Goal: Obtain resource: Download file/media

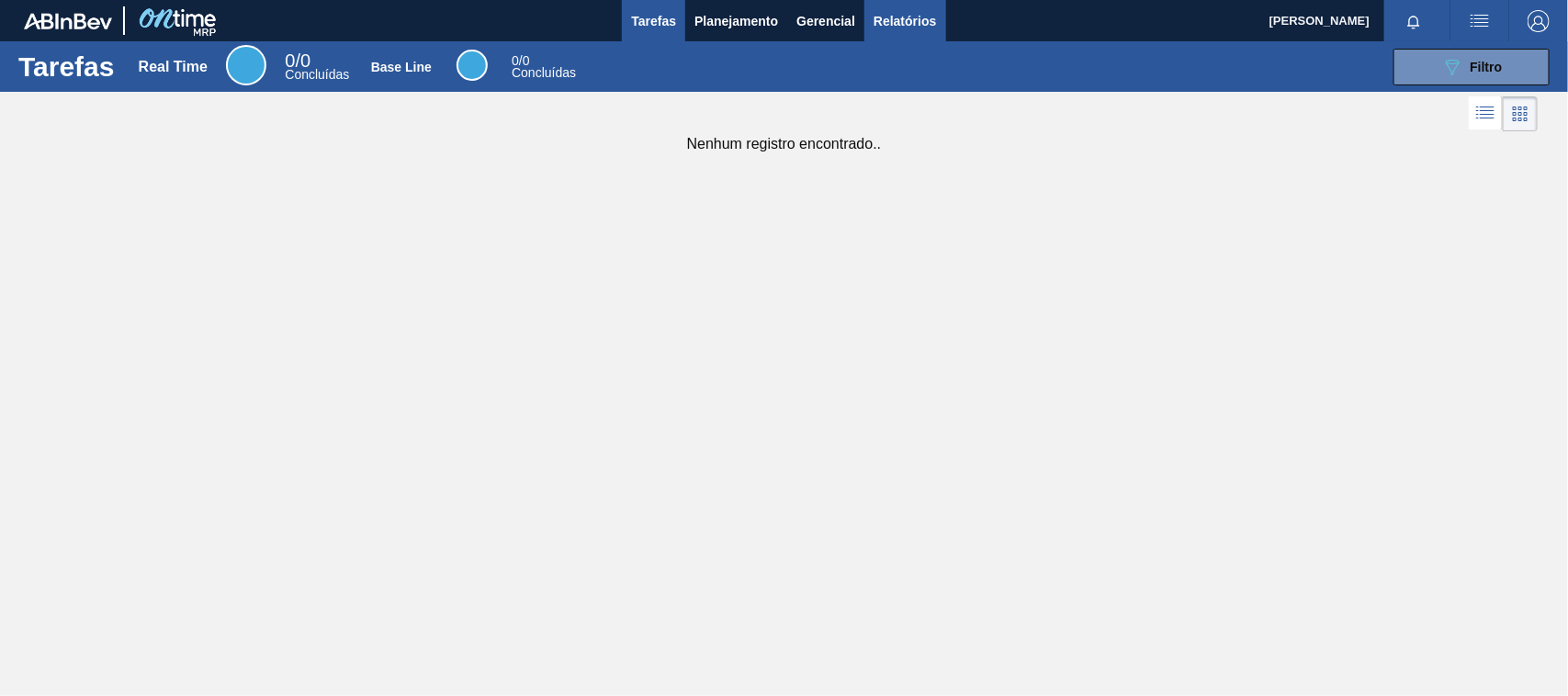
drag, startPoint x: 915, startPoint y: 31, endPoint x: 929, endPoint y: 29, distance: 14.1
click at [918, 31] on span "Relatórios" at bounding box center [904, 21] width 62 height 22
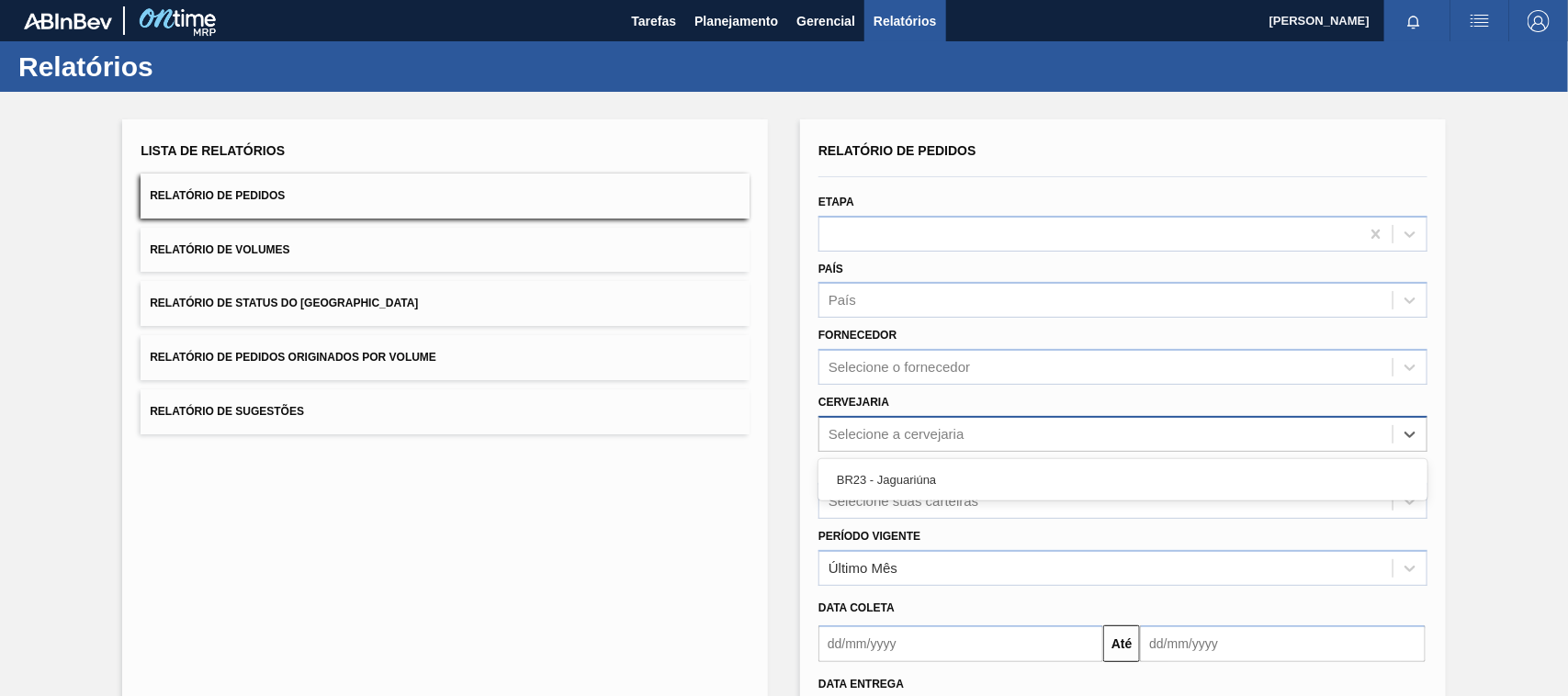
click at [916, 416] on div "Selecione a cervejaria" at bounding box center [1122, 434] width 608 height 35
drag, startPoint x: 923, startPoint y: 482, endPoint x: 942, endPoint y: 499, distance: 25.5
click at [924, 482] on div "BR23 - Jaguariúna" at bounding box center [1122, 479] width 608 height 34
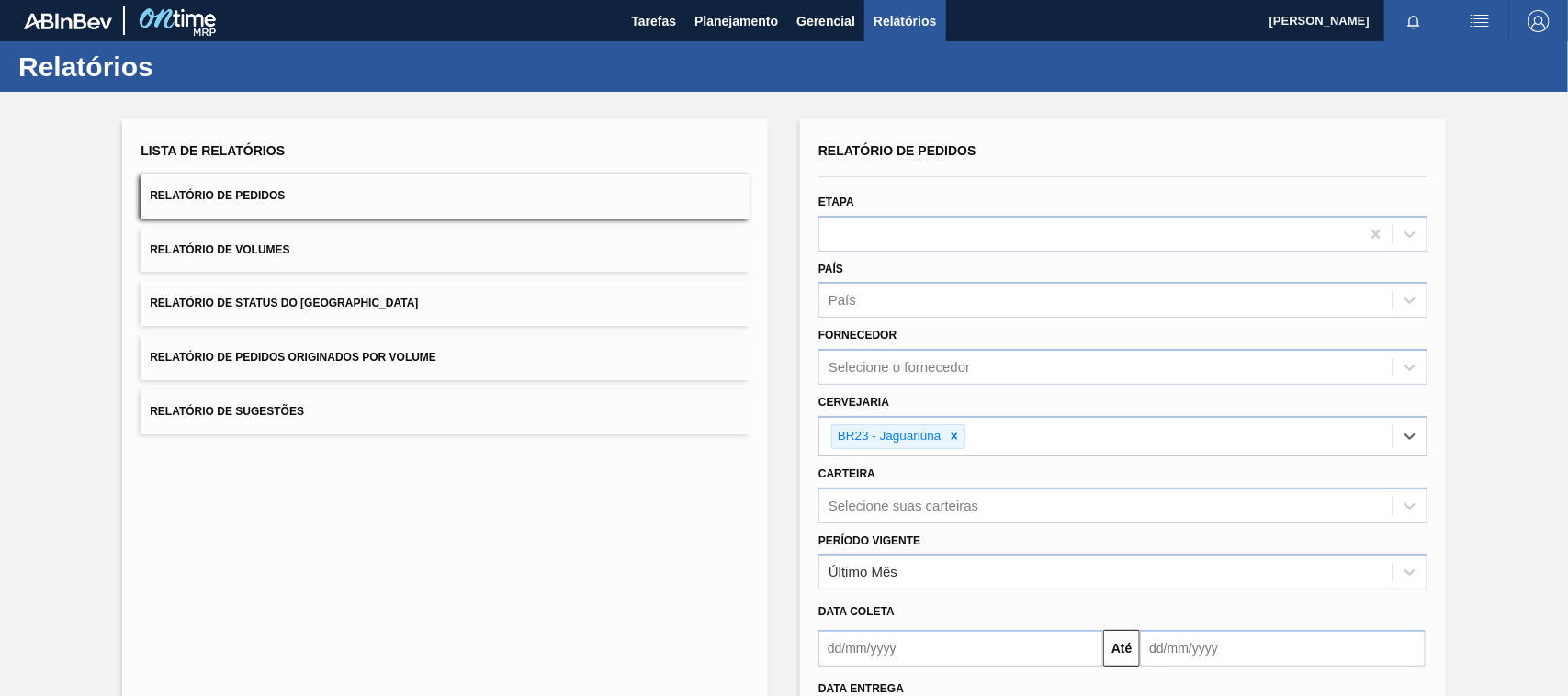
scroll to position [156, 0]
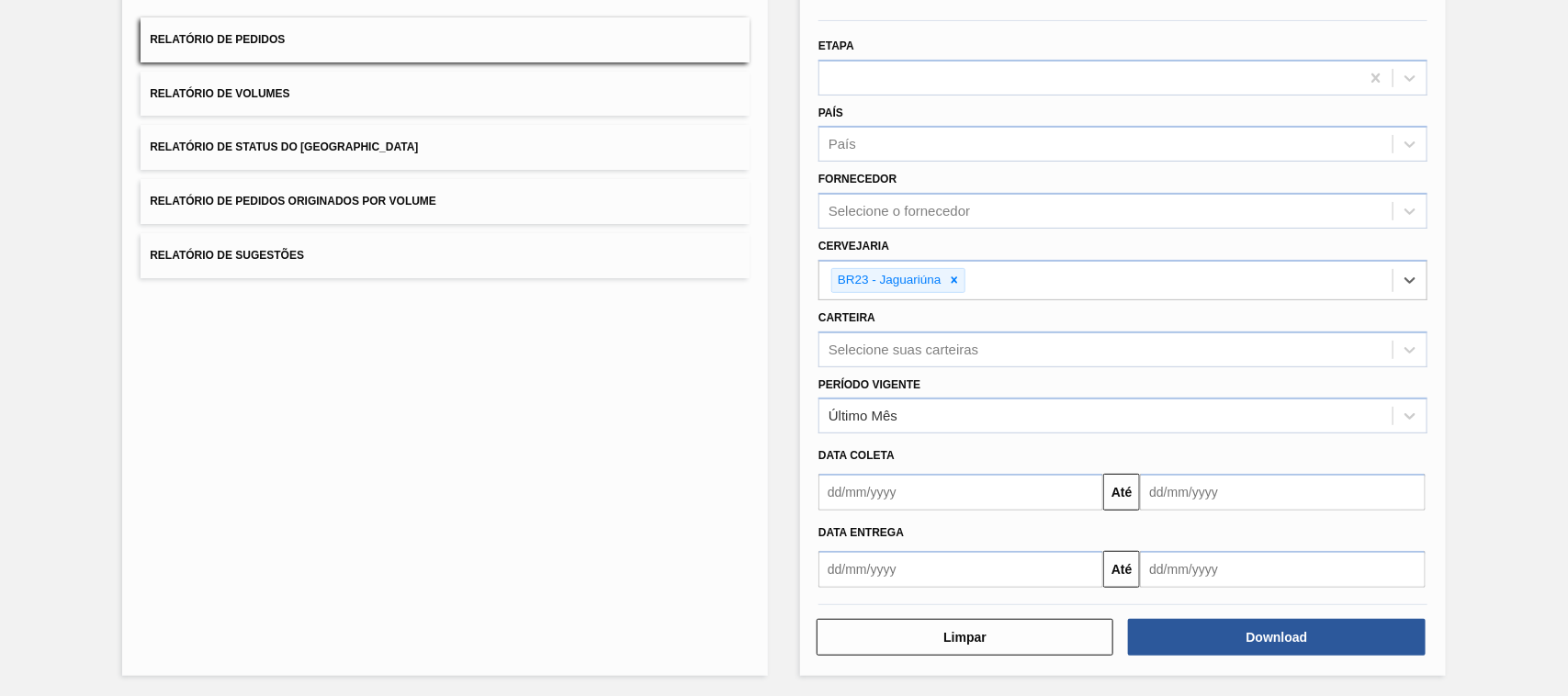
click at [978, 565] on input "text" at bounding box center [961, 569] width 285 height 36
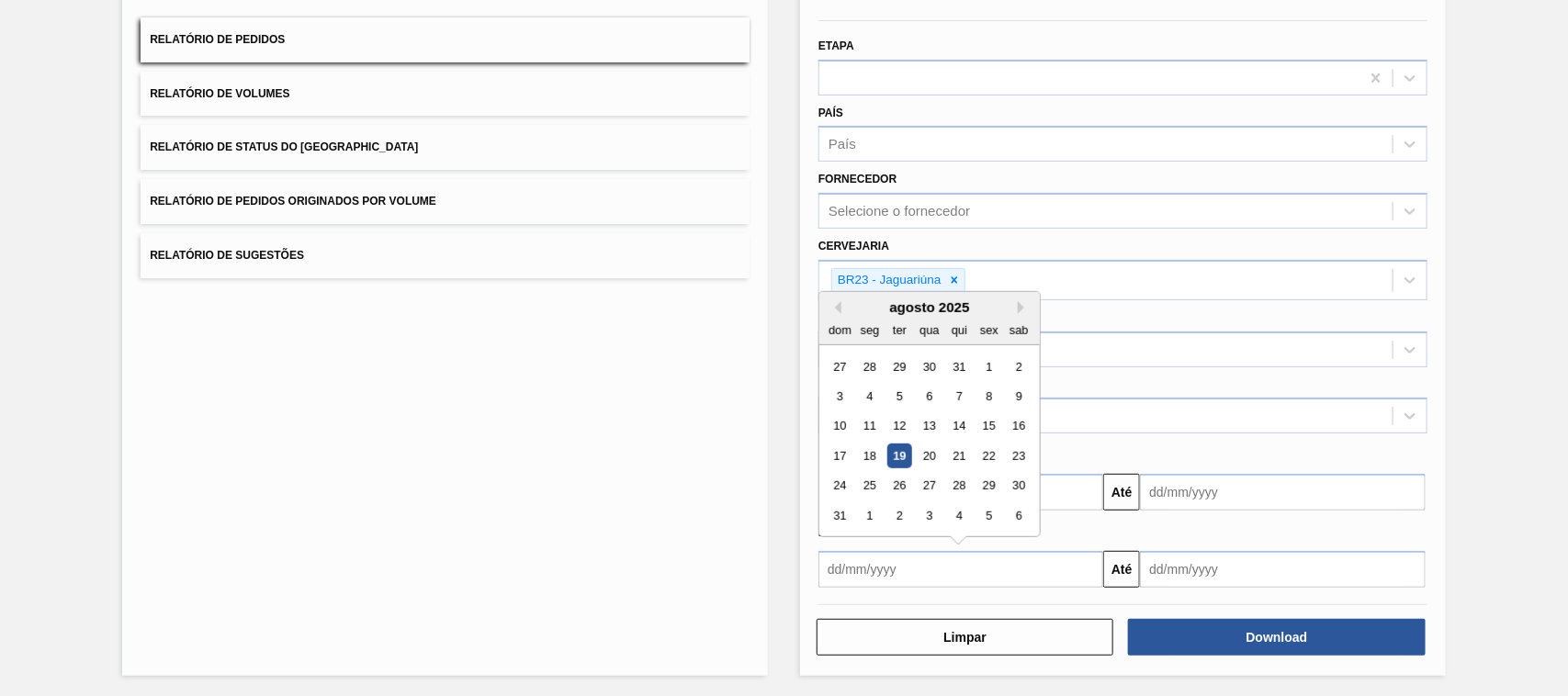
click at [902, 451] on div "19" at bounding box center [899, 455] width 25 height 25
type input "[DATE]"
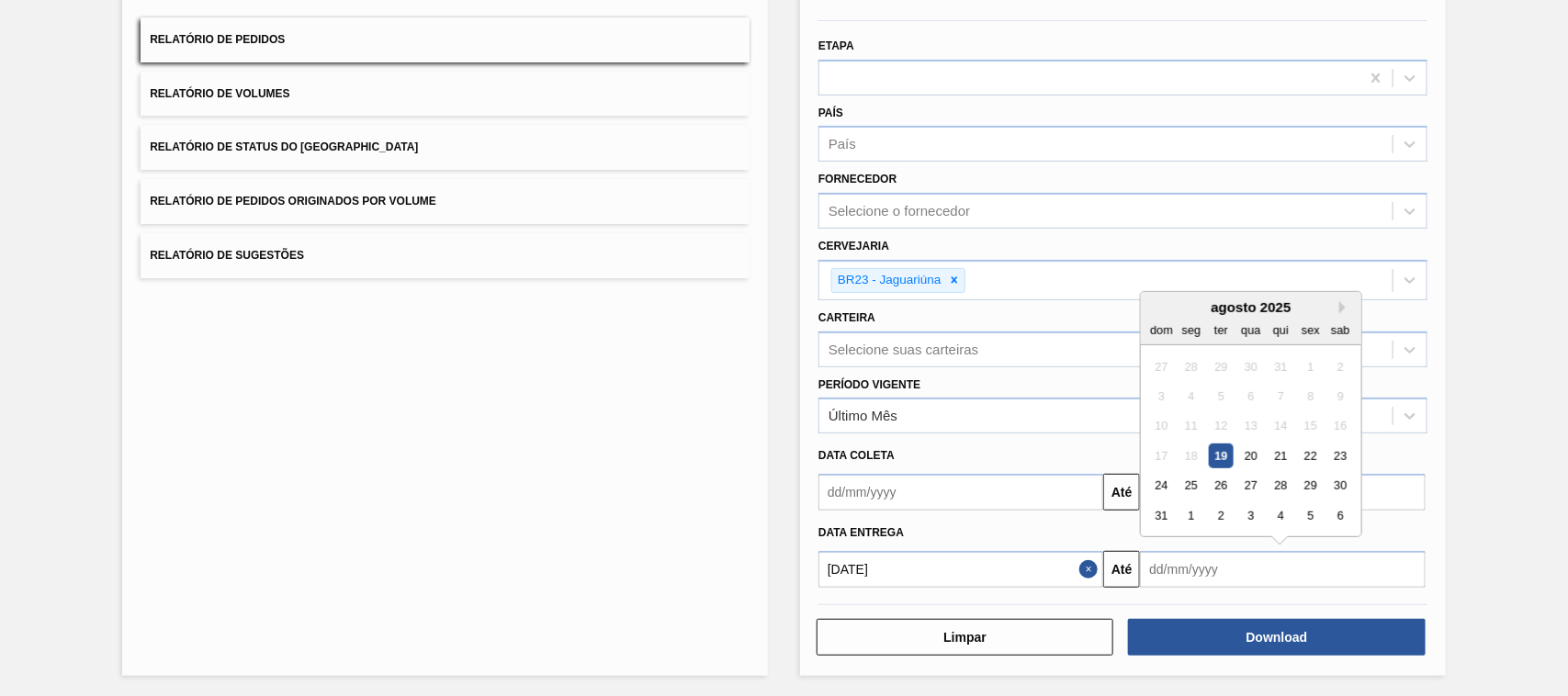
click at [1304, 568] on input "text" at bounding box center [1282, 569] width 285 height 36
click at [1342, 304] on button "Next Month" at bounding box center [1345, 307] width 13 height 13
click at [1305, 424] on div "19" at bounding box center [1311, 426] width 25 height 25
type input "[DATE]"
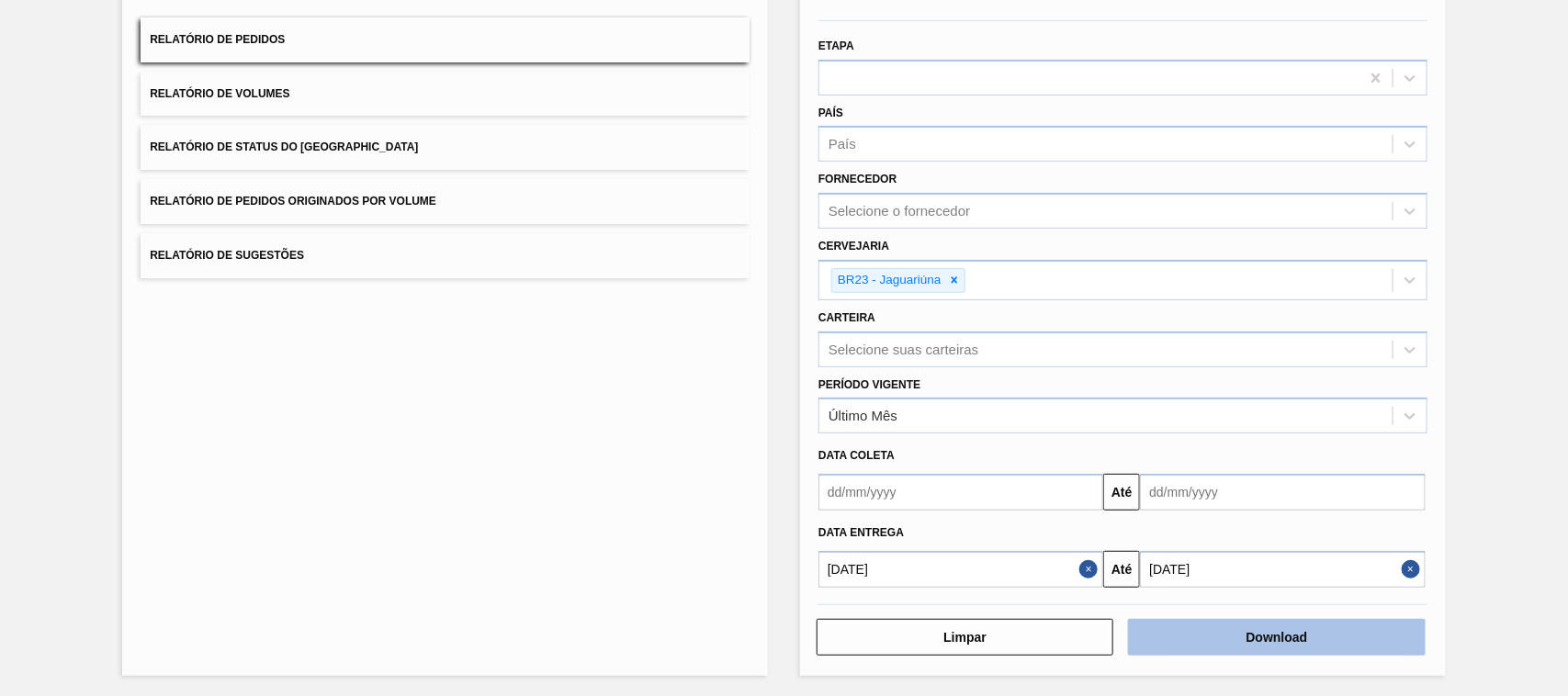
click at [1282, 639] on button "Download" at bounding box center [1276, 637] width 297 height 36
